Goal: Transaction & Acquisition: Purchase product/service

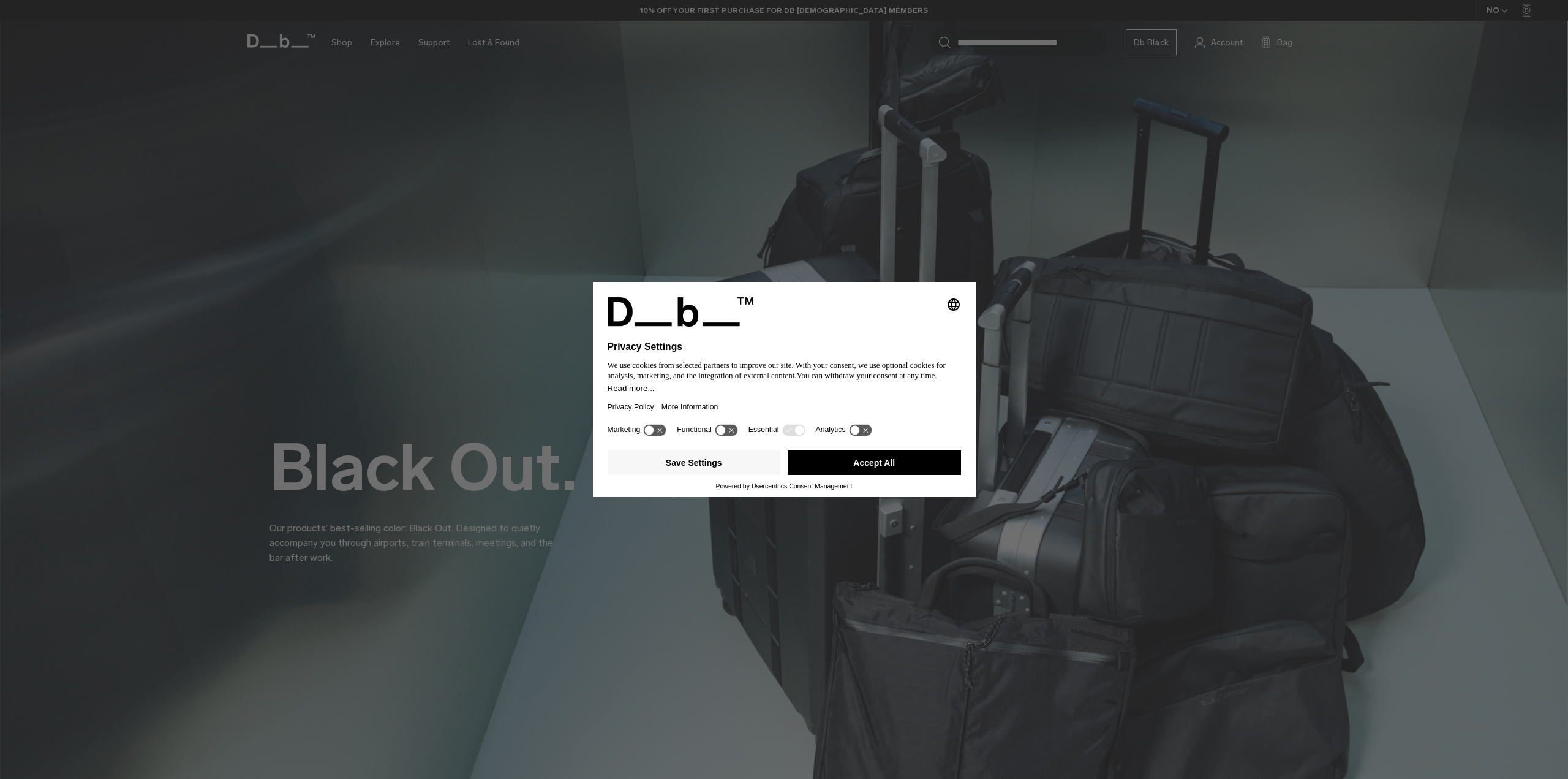
click at [848, 459] on button "Accept All" at bounding box center [874, 463] width 173 height 25
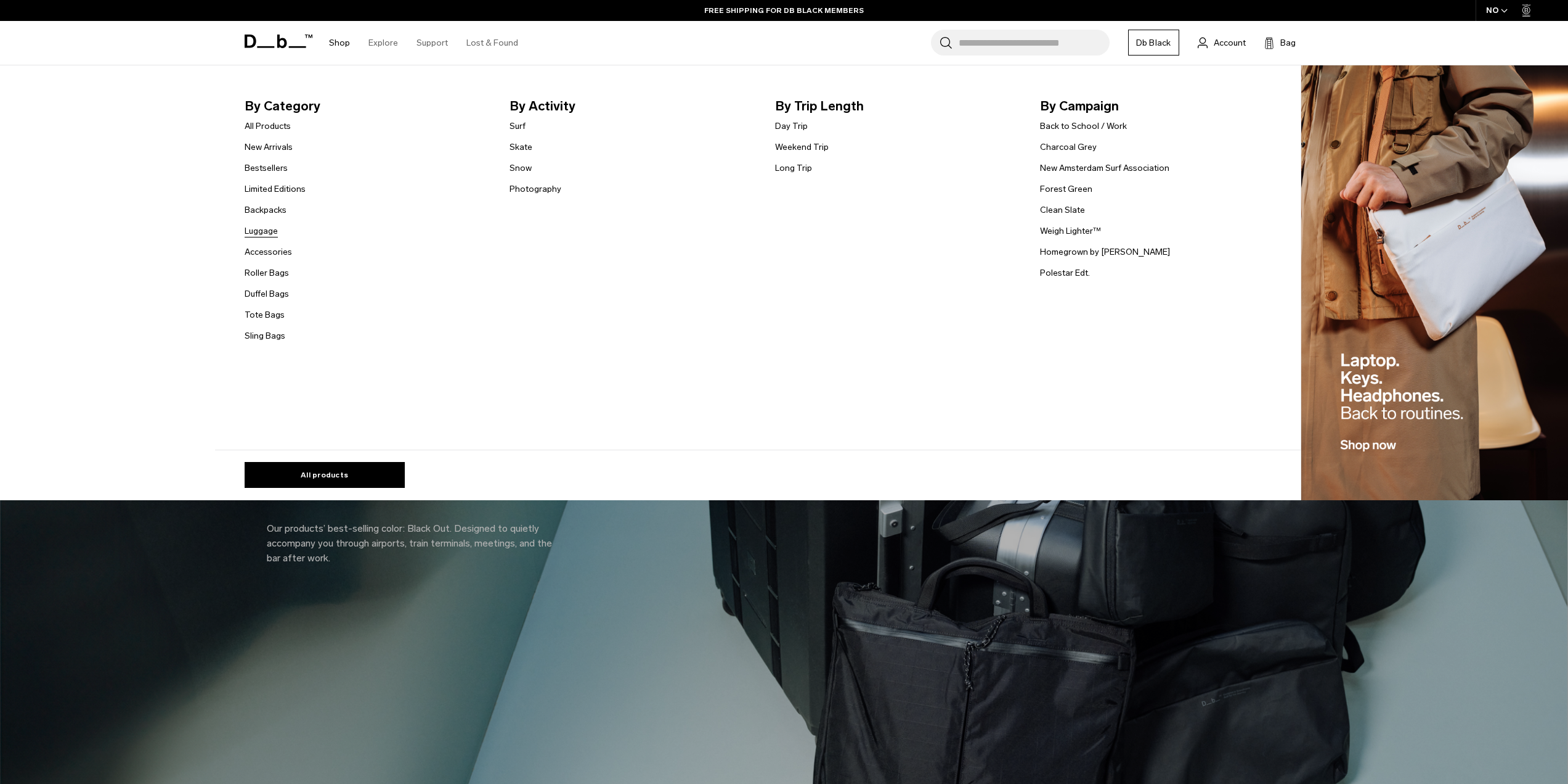
click at [273, 234] on link "Luggage" at bounding box center [262, 230] width 33 height 13
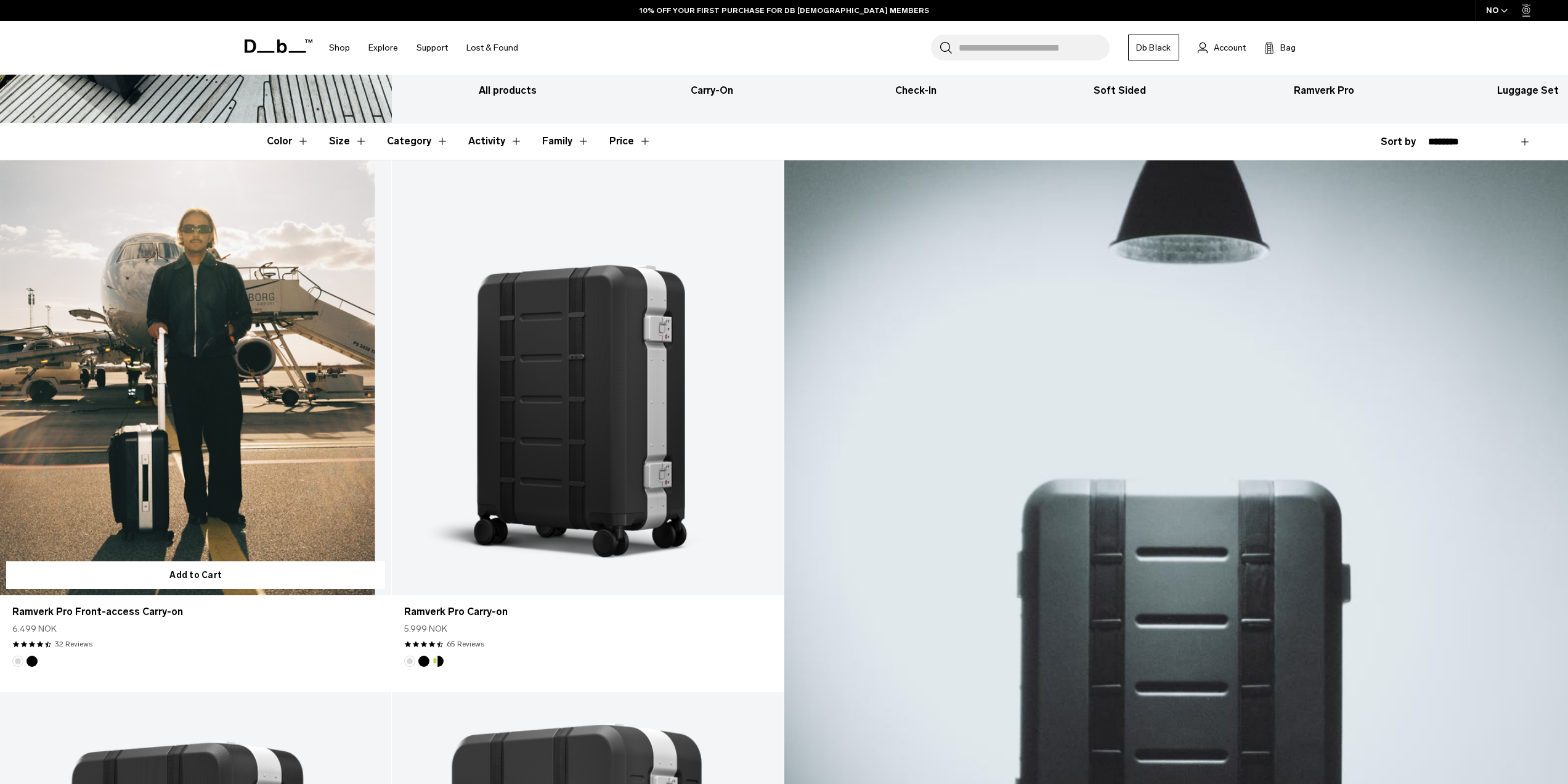
scroll to position [279, 0]
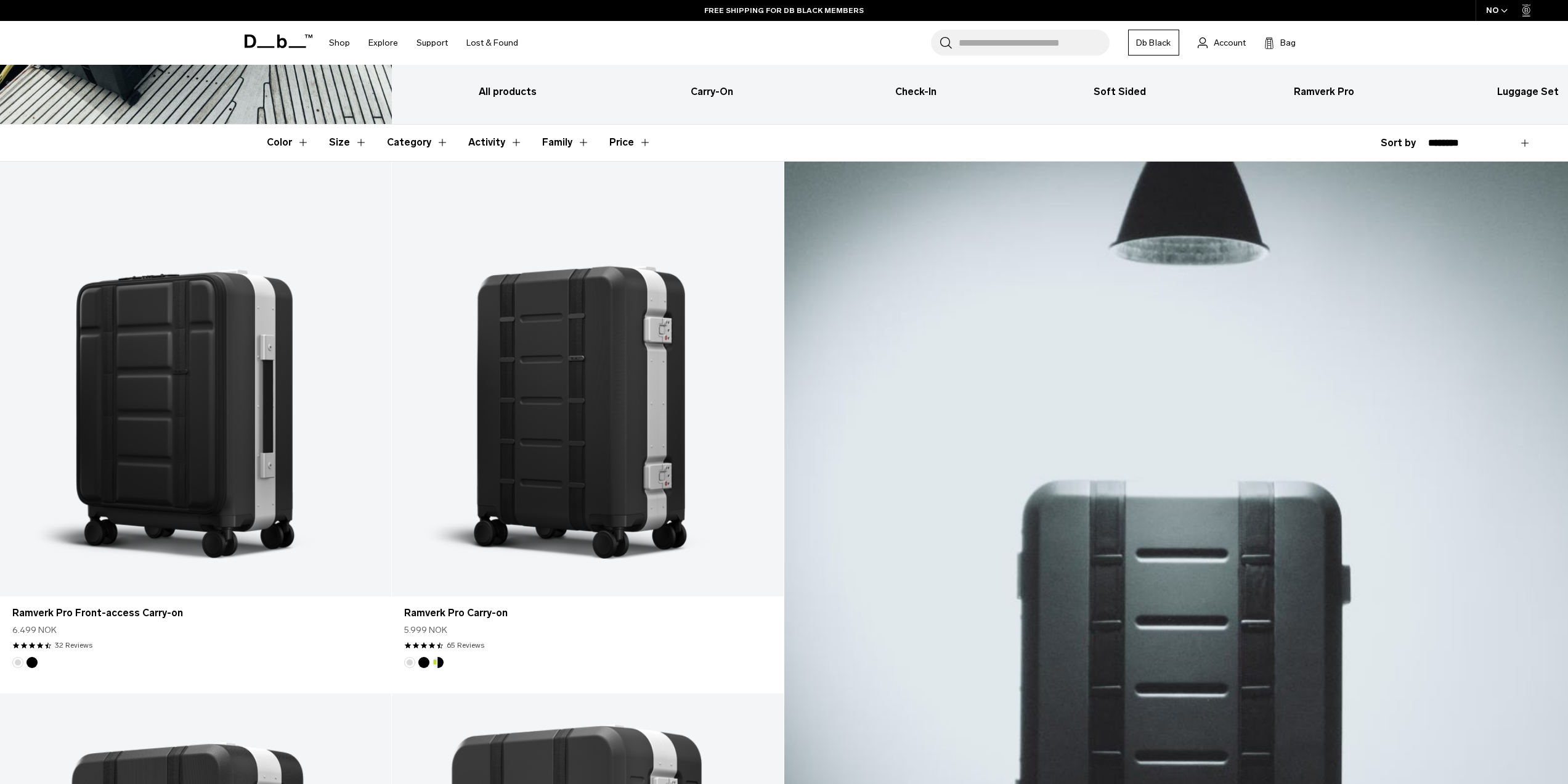
drag, startPoint x: 306, startPoint y: 341, endPoint x: 802, endPoint y: 147, distance: 532.6
click at [802, 147] on header "Color Size Category Activity Family Price" at bounding box center [784, 142] width 1036 height 36
click at [923, 93] on h3 "Check-In" at bounding box center [916, 92] width 182 height 15
